Goal: Use online tool/utility: Utilize a website feature to perform a specific function

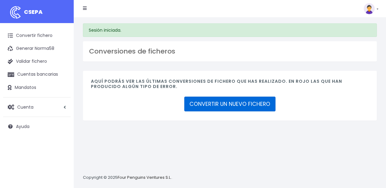
click at [239, 108] on link "CONVERTIR UN NUEVO FICHERO" at bounding box center [229, 103] width 91 height 15
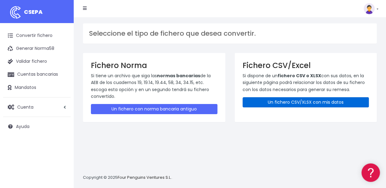
click at [301, 100] on link "Un fichero CSV/XLSX con mis datos" at bounding box center [306, 102] width 127 height 10
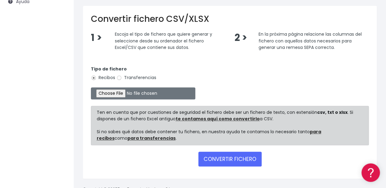
scroll to position [141, 0]
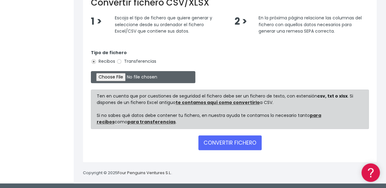
click at [110, 76] on input "file" at bounding box center [143, 77] width 104 height 12
type input "C:\fakepath\10 Cobros ibercaja FEDERADOS.xlsx"
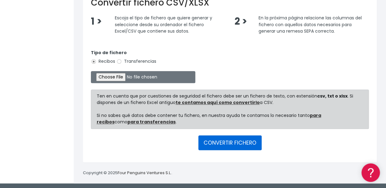
click at [224, 139] on button "CONVERTIR FICHERO" at bounding box center [229, 142] width 63 height 15
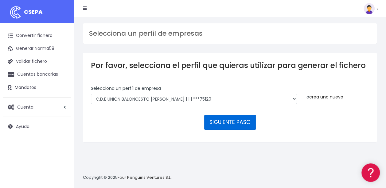
click at [233, 120] on button "SIGUIENTE PASO" at bounding box center [230, 122] width 52 height 15
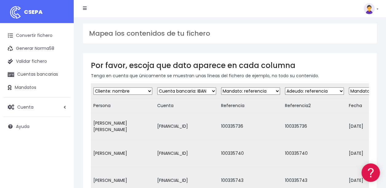
scroll to position [176, 0]
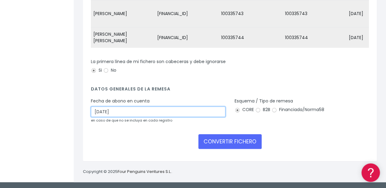
click at [100, 111] on input "05/10/2025" at bounding box center [158, 111] width 135 height 10
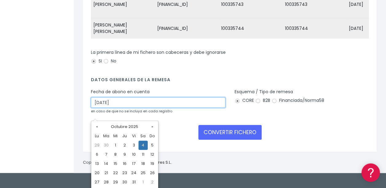
type input "04/10/2025"
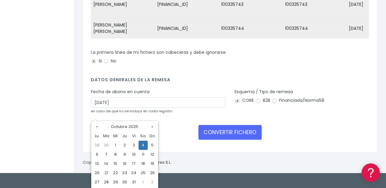
click at [142, 146] on td "4" at bounding box center [143, 144] width 9 height 9
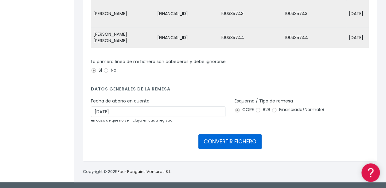
click at [225, 141] on button "CONVERTIR FICHERO" at bounding box center [229, 141] width 63 height 15
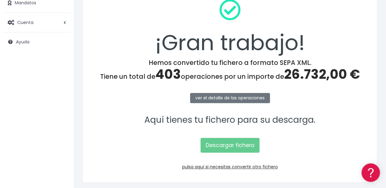
scroll to position [84, 0]
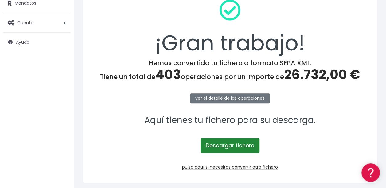
click at [237, 141] on link "Descargar fichero" at bounding box center [230, 145] width 59 height 15
click at [230, 145] on link "Descargar fichero" at bounding box center [230, 145] width 59 height 15
